Goal: Task Accomplishment & Management: Use online tool/utility

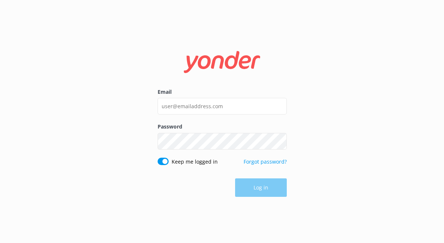
click at [190, 107] on input "Email" at bounding box center [222, 106] width 129 height 17
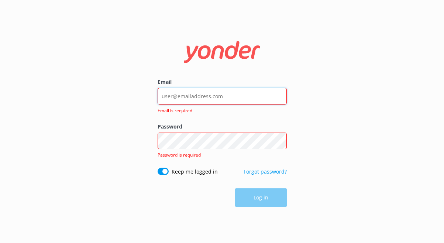
type input "[EMAIL_ADDRESS][DOMAIN_NAME]"
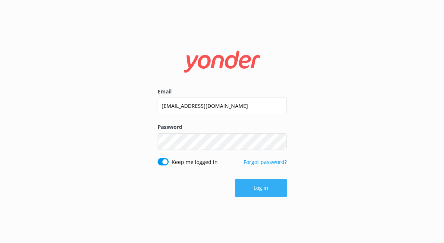
click at [258, 186] on button "Log in" at bounding box center [261, 188] width 52 height 18
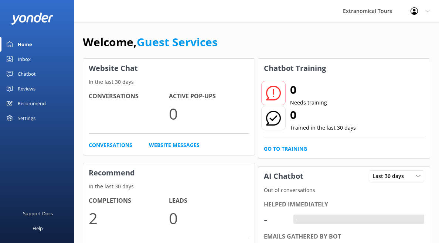
click at [55, 52] on link "Inbox" at bounding box center [37, 59] width 74 height 15
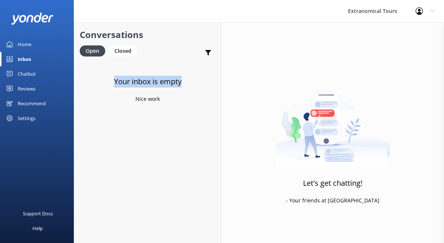
drag, startPoint x: 91, startPoint y: 83, endPoint x: 190, endPoint y: 85, distance: 99.0
click at [190, 85] on div "Your inbox is empty Nice work" at bounding box center [147, 182] width 147 height 243
